Goal: Task Accomplishment & Management: Manage account settings

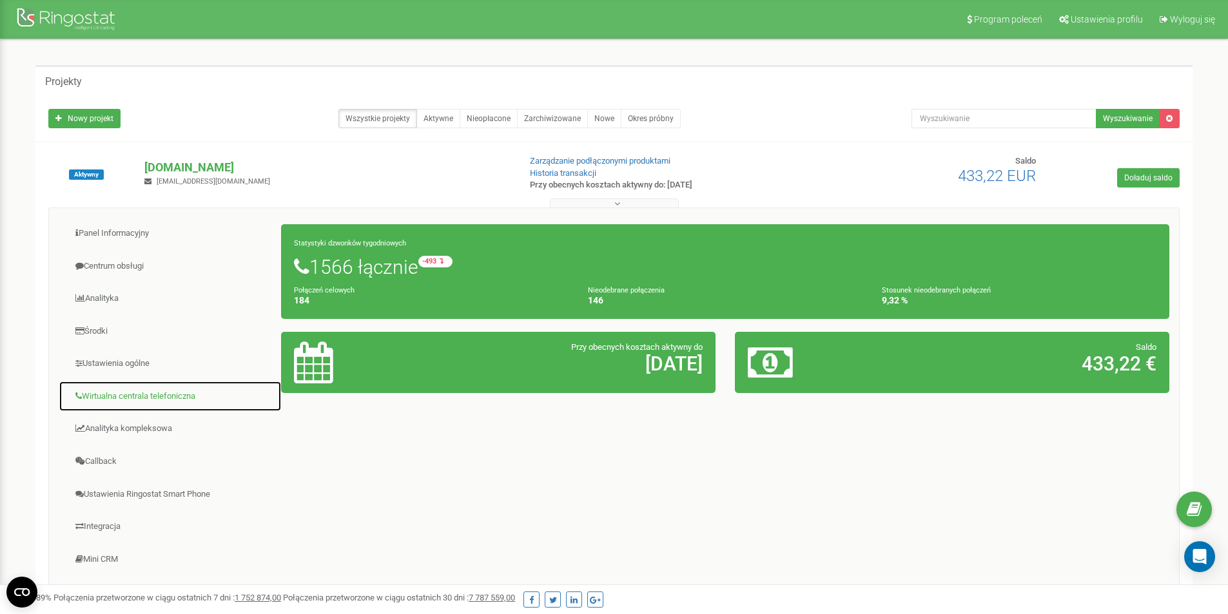
click at [124, 395] on link "Wirtualna centrala telefoniczna" at bounding box center [170, 397] width 223 height 32
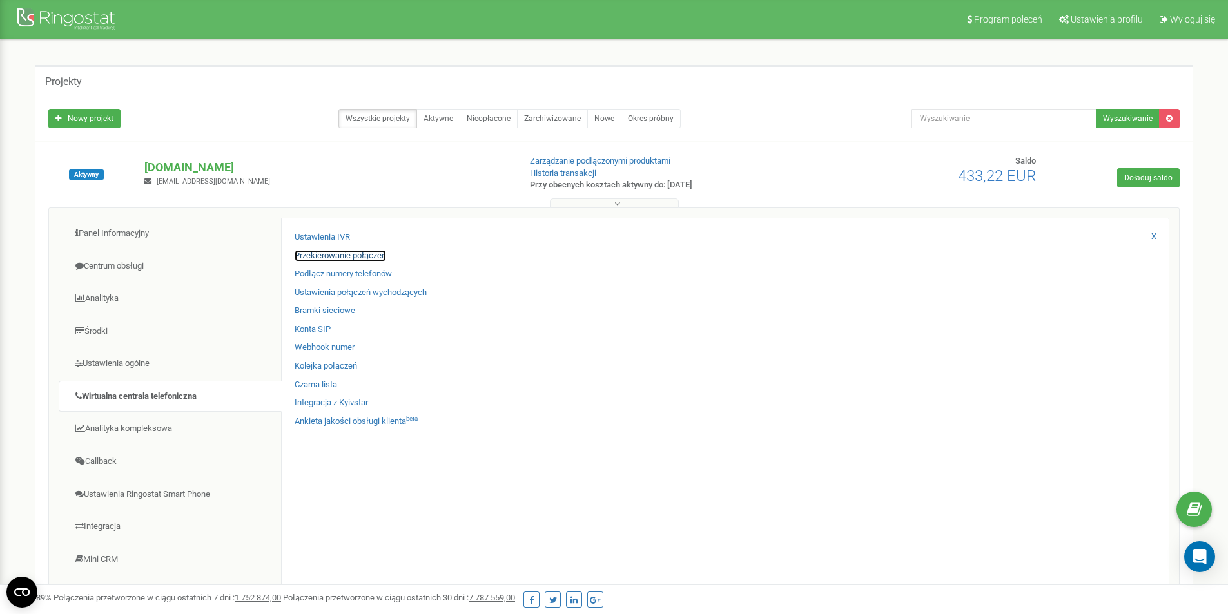
click at [329, 255] on link "Przekierowanie połączeń" at bounding box center [341, 256] width 92 height 12
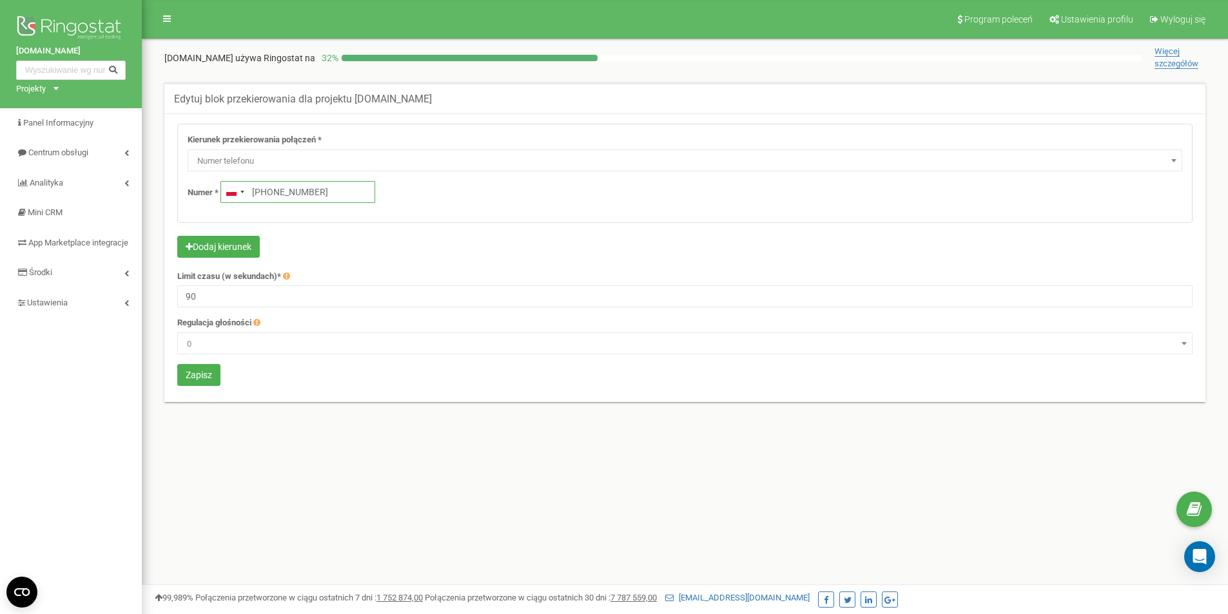
click at [337, 198] on input "[PHONE_NUMBER]" at bounding box center [297, 192] width 155 height 22
type input "[PHONE_NUMBER]"
click at [208, 372] on button "Zapisz" at bounding box center [198, 375] width 43 height 22
